Goal: Task Accomplishment & Management: Use online tool/utility

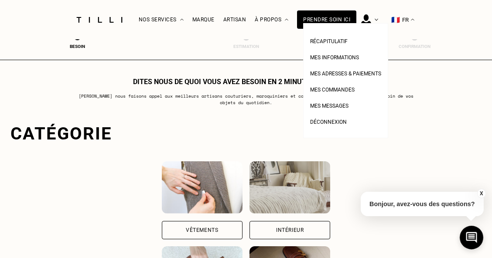
click at [381, 23] on ul "Récapitulatif Mes informations Mes adresses & paiements Mes commandes Mes messa…" at bounding box center [345, 80] width 85 height 115
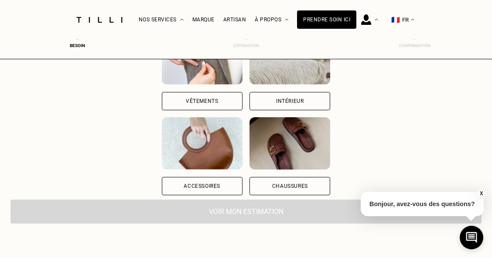
scroll to position [136, 0]
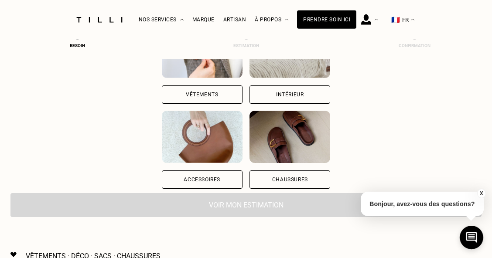
click at [211, 92] on div "Vêtements" at bounding box center [202, 94] width 32 height 5
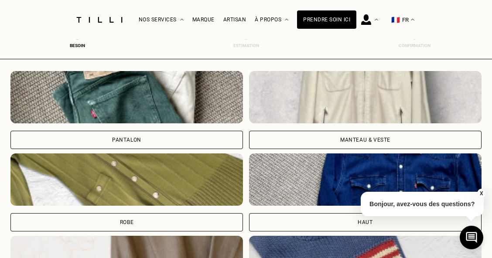
scroll to position [310, 0]
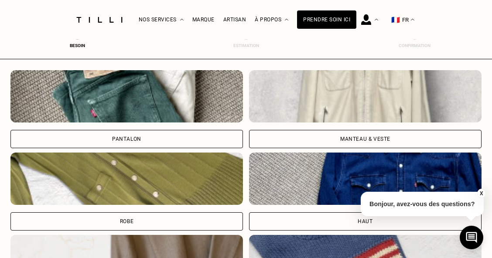
click at [166, 138] on div "Pantalon" at bounding box center [126, 139] width 233 height 18
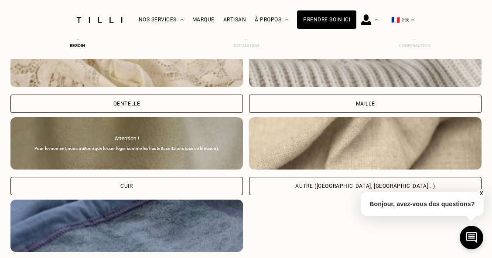
scroll to position [1005, 0]
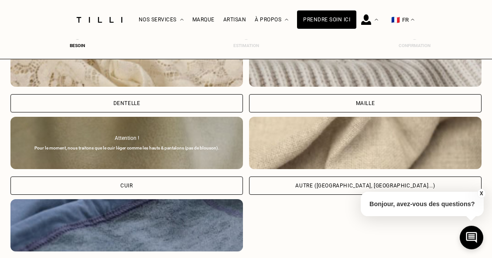
click at [331, 181] on div "Autre ([GEOGRAPHIC_DATA], [GEOGRAPHIC_DATA]...)" at bounding box center [365, 186] width 233 height 18
select select "FR"
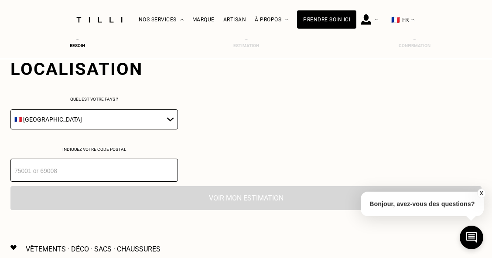
scroll to position [1243, 0]
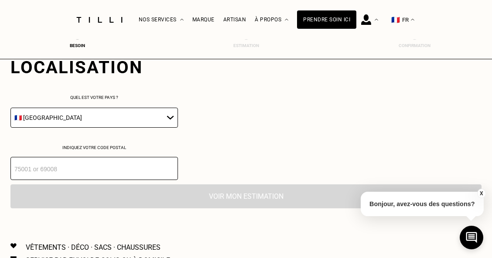
click at [121, 170] on input "number" at bounding box center [94, 168] width 168 height 23
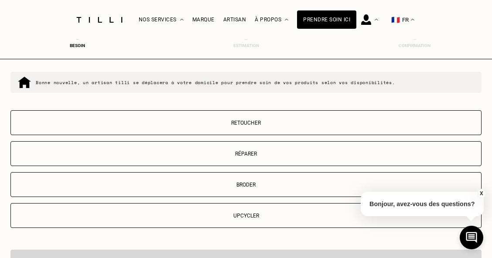
scroll to position [1408, 0]
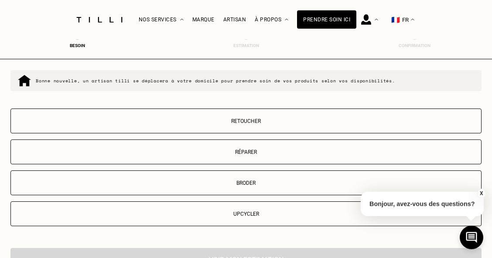
type input "75017"
click at [269, 155] on p "Réparer" at bounding box center [246, 152] width 462 height 6
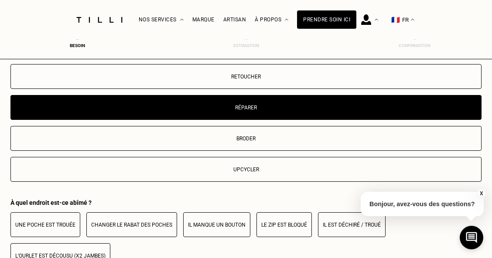
scroll to position [1444, 0]
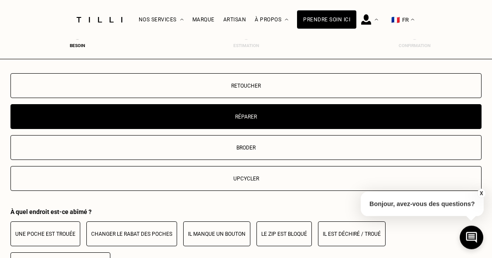
click at [258, 172] on button "Upcycler" at bounding box center [245, 178] width 471 height 25
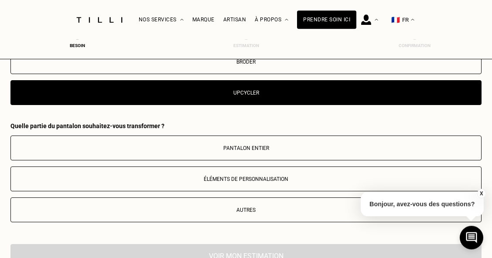
scroll to position [1533, 0]
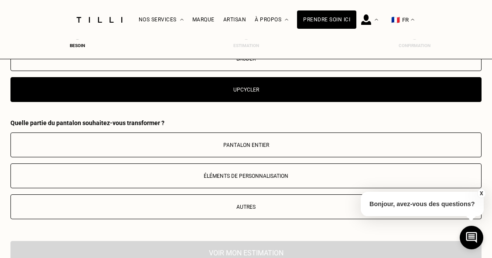
click at [270, 179] on p "Éléments de personnalisation" at bounding box center [246, 176] width 462 height 6
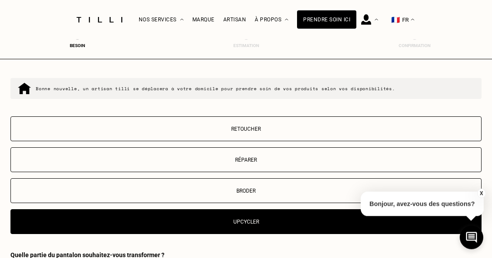
scroll to position [1400, 0]
click at [271, 147] on div "Retoucher Réparer Broder Upcycler" at bounding box center [245, 176] width 471 height 118
click at [263, 157] on button "Réparer" at bounding box center [245, 160] width 471 height 25
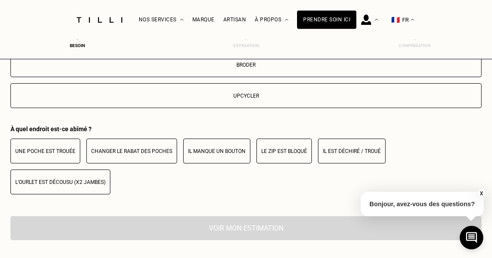
scroll to position [1509, 0]
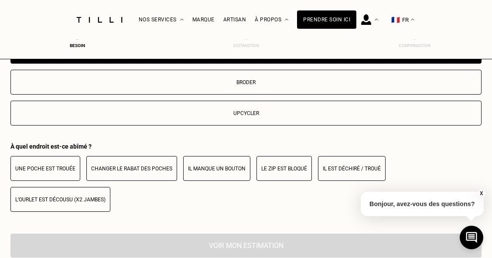
click at [348, 172] on p "Il est déchiré / troué" at bounding box center [352, 169] width 58 height 6
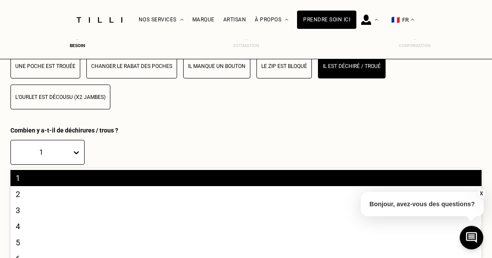
scroll to position [1660, 0]
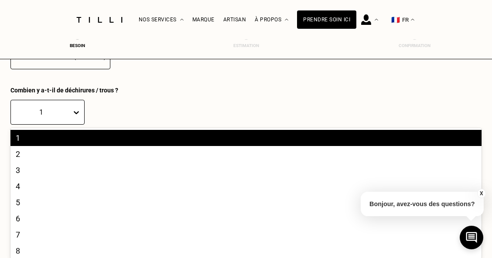
click at [65, 125] on div "10 results available. Use Up and Down to choose options, press Enter to select …" at bounding box center [245, 112] width 471 height 25
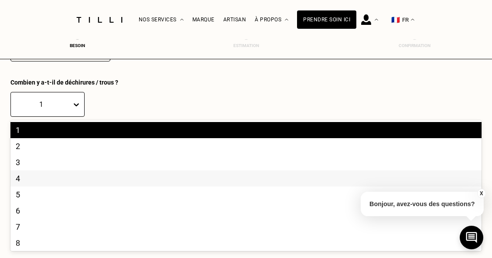
click at [47, 186] on div "4" at bounding box center [245, 179] width 471 height 16
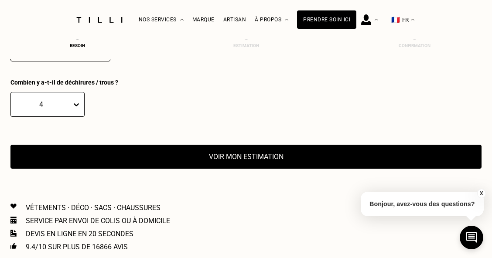
click at [219, 161] on button "Voir mon estimation" at bounding box center [245, 157] width 471 height 24
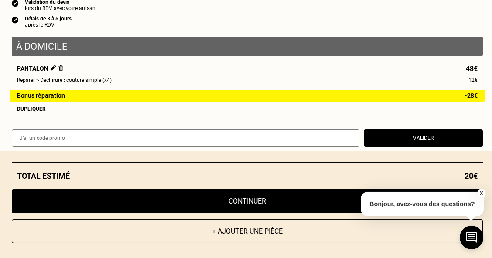
scroll to position [7, 0]
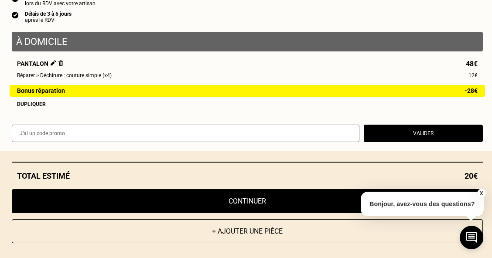
click at [58, 63] on img at bounding box center [60, 63] width 5 height 6
click at [482, 192] on button "X" at bounding box center [481, 194] width 9 height 10
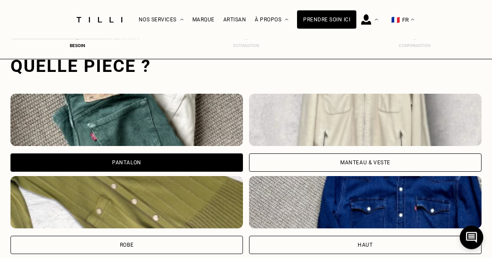
scroll to position [0, 0]
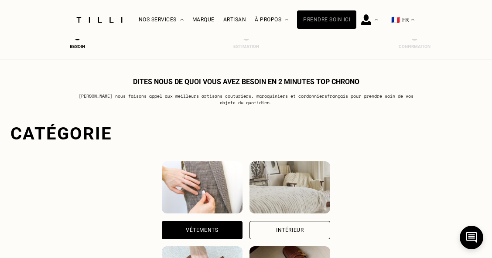
click at [332, 19] on div "Prendre soin ici" at bounding box center [326, 19] width 59 height 18
click at [213, 211] on img at bounding box center [202, 188] width 81 height 52
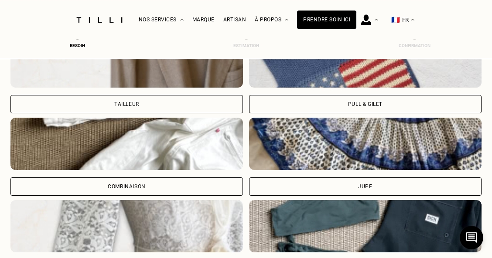
scroll to position [511, 0]
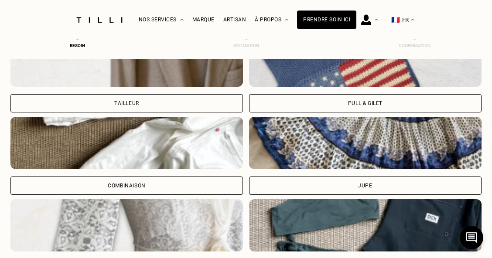
click at [363, 92] on div "Pull & gilet" at bounding box center [365, 73] width 233 height 78
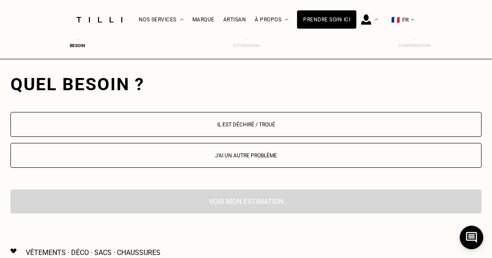
scroll to position [815, 0]
click at [271, 131] on button "Il est déchiré / troué" at bounding box center [245, 124] width 471 height 25
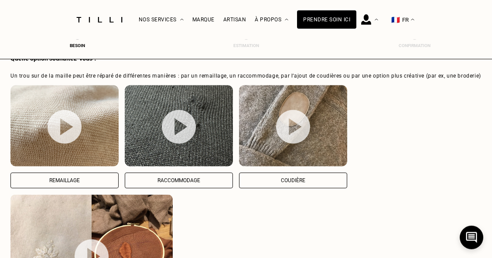
scroll to position [1114, 0]
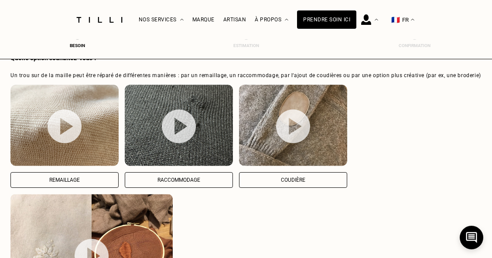
click at [70, 141] on img at bounding box center [65, 126] width 34 height 34
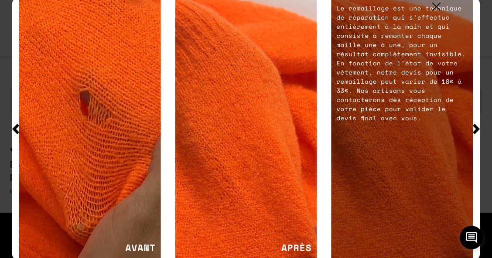
scroll to position [1393, 0]
click at [435, 5] on img at bounding box center [437, 7] width 8 height 8
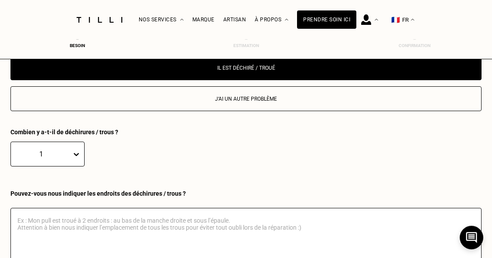
scroll to position [875, 0]
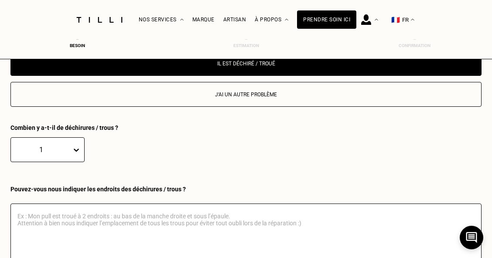
click at [160, 225] on textarea at bounding box center [245, 234] width 471 height 61
click at [219, 244] on textarea at bounding box center [245, 234] width 471 height 61
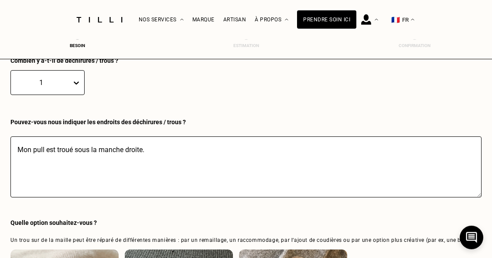
scroll to position [944, 0]
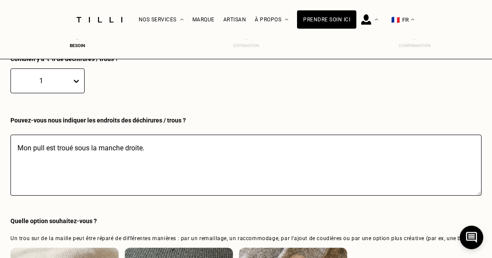
click at [74, 151] on textarea "Mon pull est troué sous la manche droite." at bounding box center [245, 165] width 471 height 61
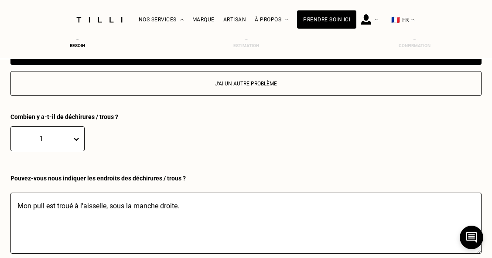
scroll to position [894, 0]
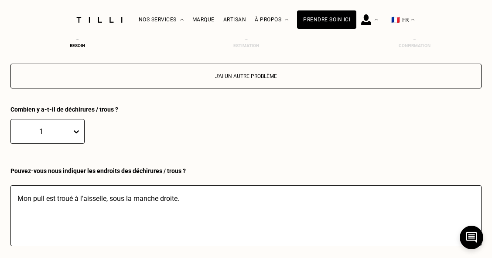
click at [182, 199] on textarea "Mon pull est troué à l'aisselle, sous la manche droite." at bounding box center [245, 216] width 471 height 61
drag, startPoint x: 182, startPoint y: 199, endPoint x: 127, endPoint y: 202, distance: 55.9
click at [127, 202] on textarea "Mon pull est troué à l'aisselle, sous la manche droite." at bounding box center [245, 216] width 471 height 61
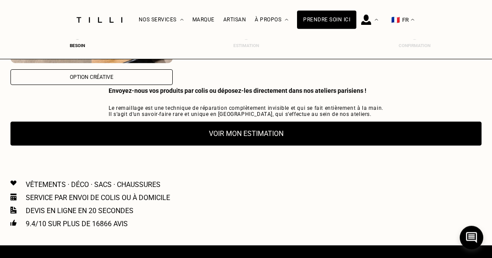
scroll to position [1347, 0]
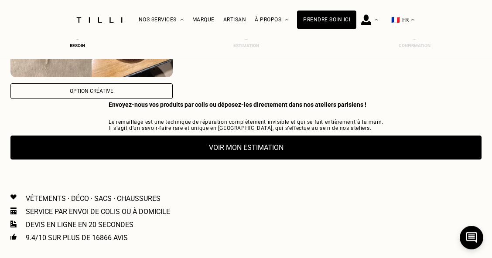
type textarea "Mon pull est troué à l'aisselle, sous une des manches"
click at [263, 160] on button "Voir mon estimation" at bounding box center [245, 148] width 471 height 24
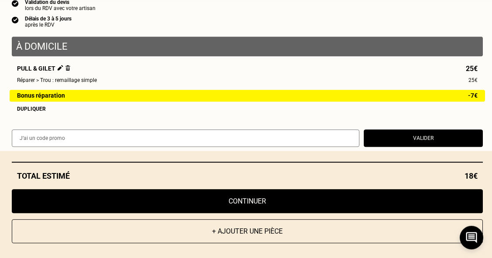
scroll to position [7, 0]
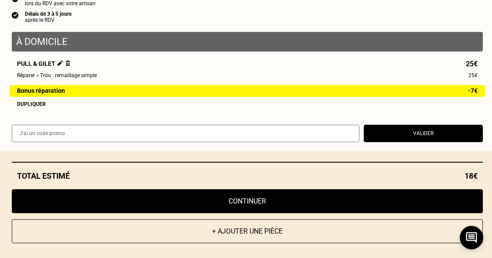
click at [272, 197] on button "Continuer" at bounding box center [247, 201] width 471 height 24
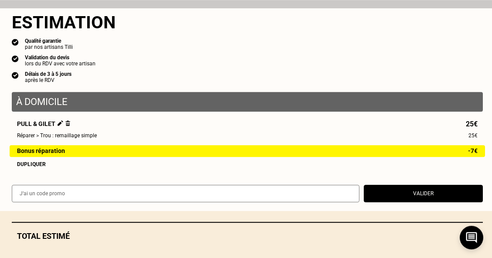
scroll to position [493, 0]
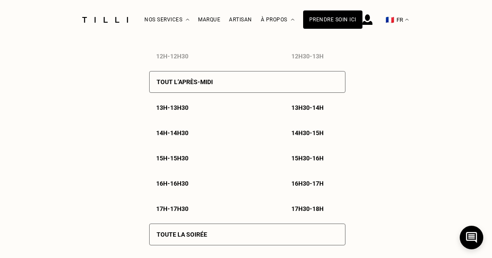
select select "FR"
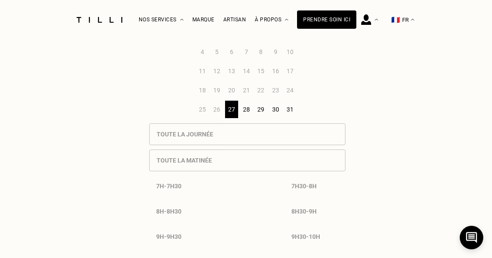
click at [247, 113] on div "28" at bounding box center [247, 109] width 14 height 17
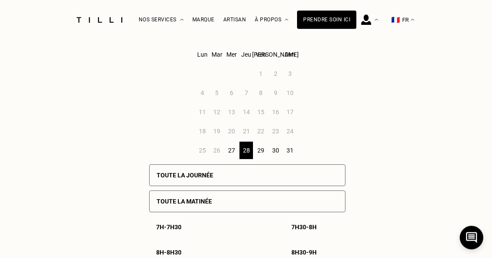
click at [233, 151] on div "27" at bounding box center [232, 150] width 14 height 17
